Goal: Task Accomplishment & Management: Manage account settings

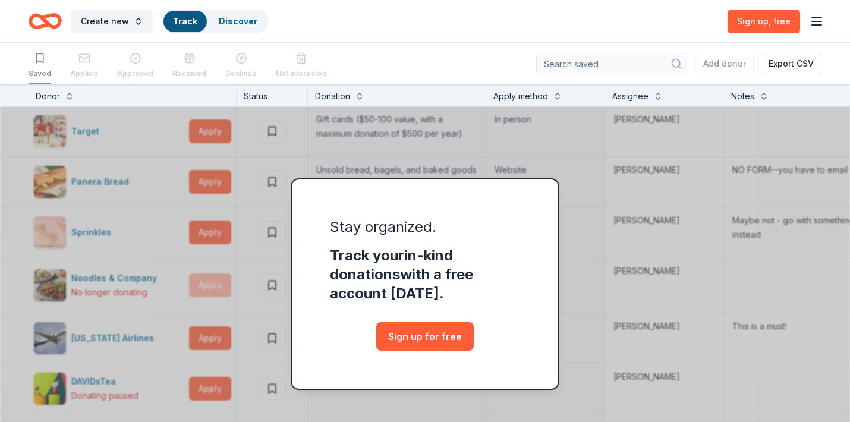
click at [438, 48] on div "Saved Applied Approved Received Declined Not interested Add donor Export CSV" at bounding box center [425, 64] width 793 height 42
click at [179, 20] on link "Track" at bounding box center [185, 21] width 24 height 10
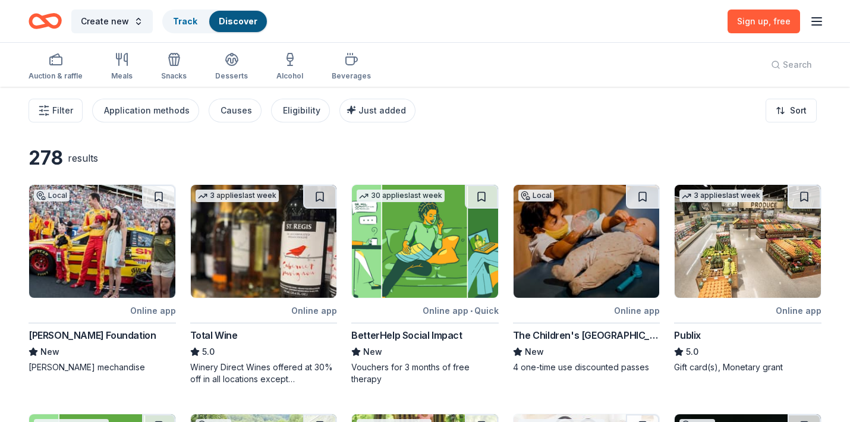
click at [817, 20] on icon "button" at bounding box center [816, 21] width 14 height 14
click at [674, 117] on button "Log in" at bounding box center [668, 116] width 27 height 14
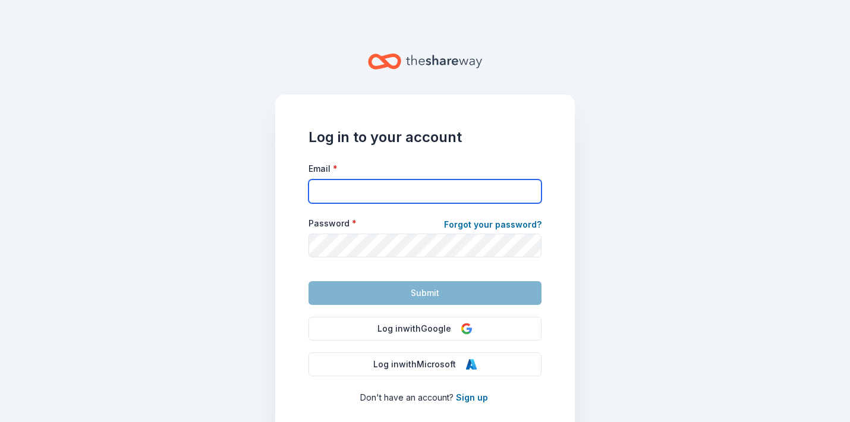
type input "cindy.jpasponsorships@gmail.com"
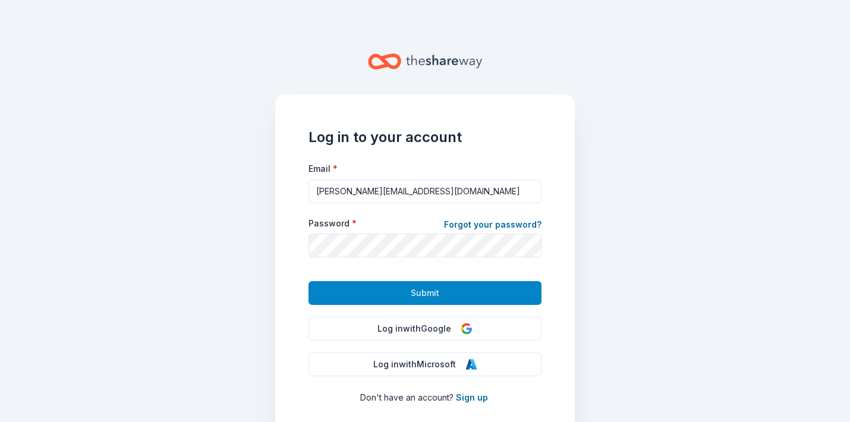
click at [432, 295] on span "Submit" at bounding box center [425, 293] width 29 height 14
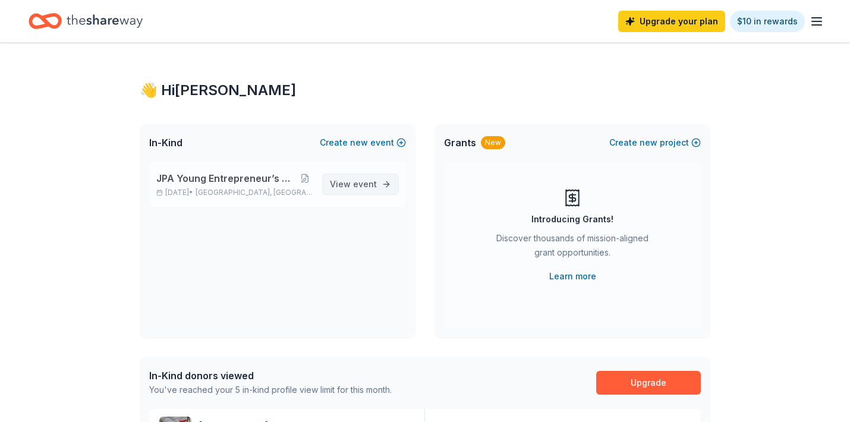
click at [354, 184] on span "View event" at bounding box center [353, 184] width 47 height 14
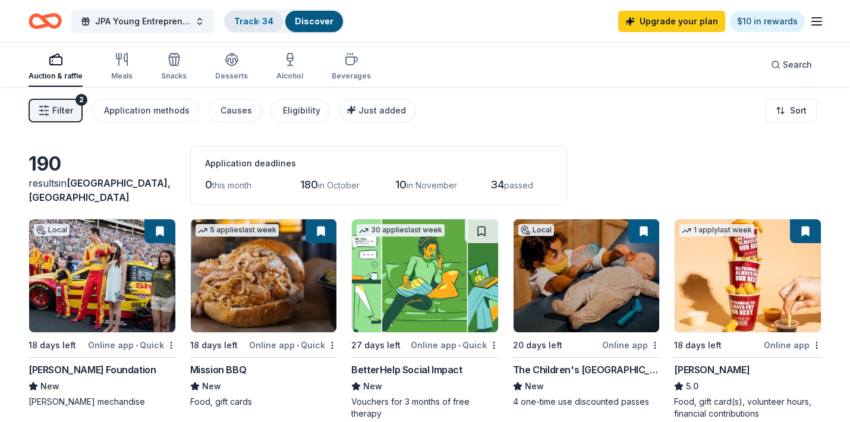
click at [253, 20] on link "Track · 34" at bounding box center [253, 21] width 39 height 10
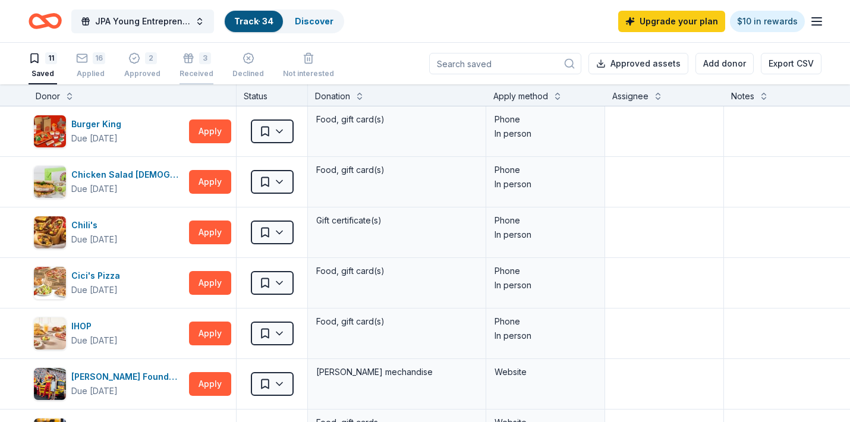
click at [199, 61] on div "3" at bounding box center [205, 58] width 12 height 12
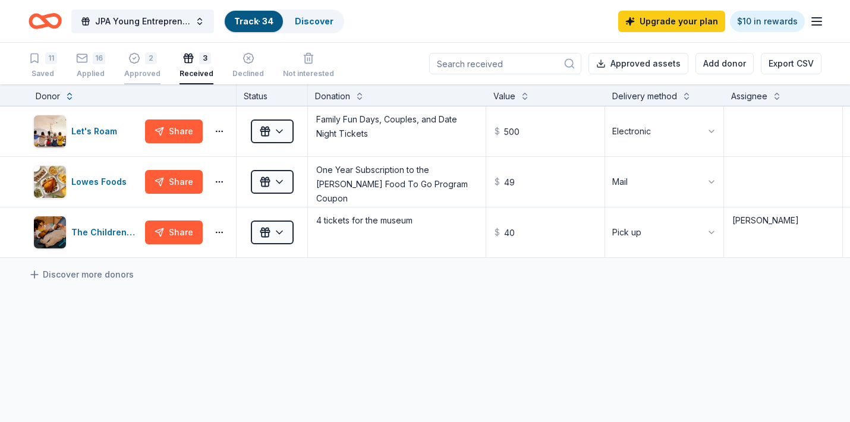
click at [140, 64] on div "2 Approved" at bounding box center [142, 65] width 36 height 26
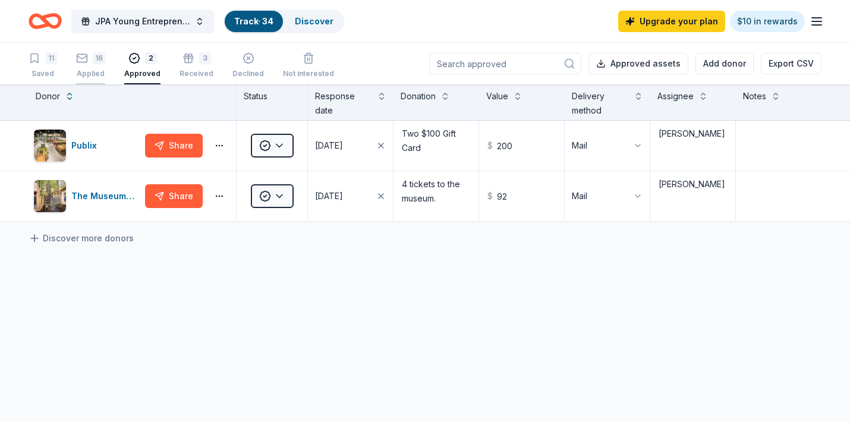
click at [92, 61] on div "16" at bounding box center [90, 58] width 29 height 12
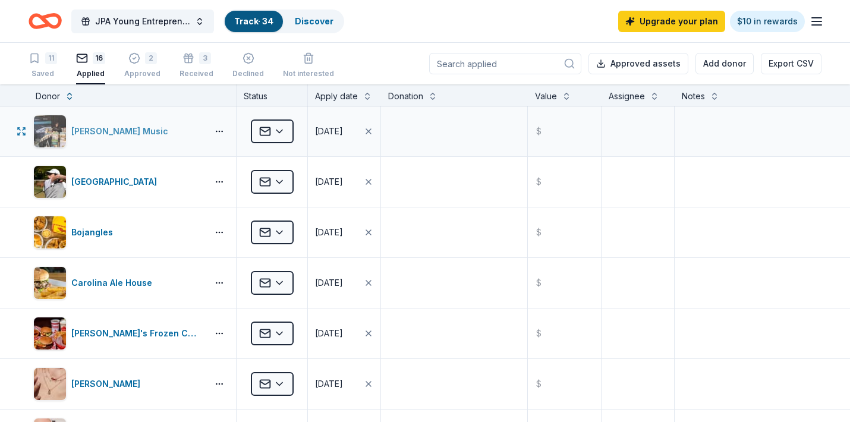
click at [99, 132] on div "[PERSON_NAME] Music" at bounding box center [122, 131] width 102 height 14
click at [41, 62] on div "11" at bounding box center [43, 58] width 29 height 12
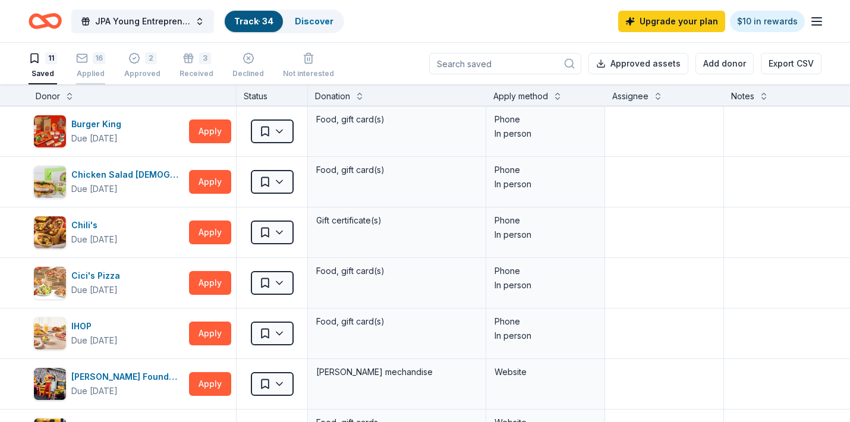
click at [92, 60] on div "16" at bounding box center [90, 58] width 29 height 12
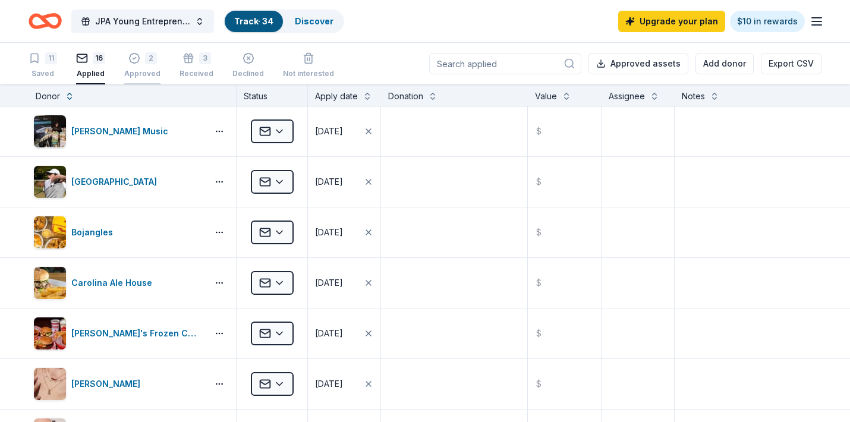
click at [141, 65] on div "2 Approved" at bounding box center [142, 65] width 36 height 26
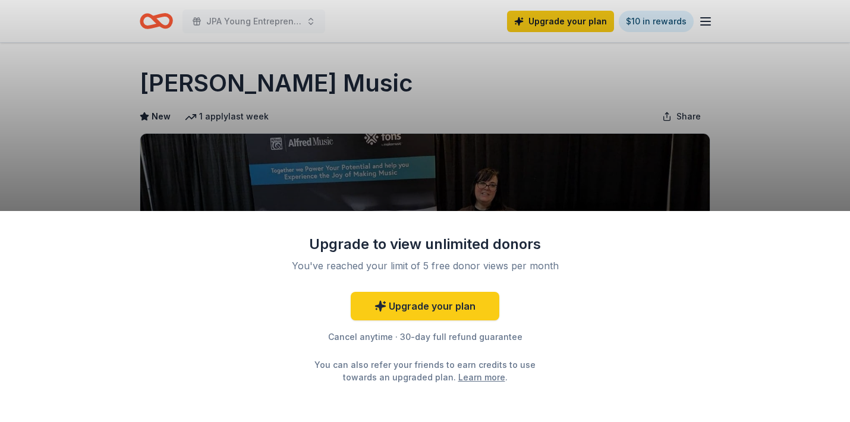
click at [326, 61] on div "Upgrade to view unlimited donors You've reached your limit of 5 free donor view…" at bounding box center [425, 211] width 850 height 422
